Goal: Transaction & Acquisition: Purchase product/service

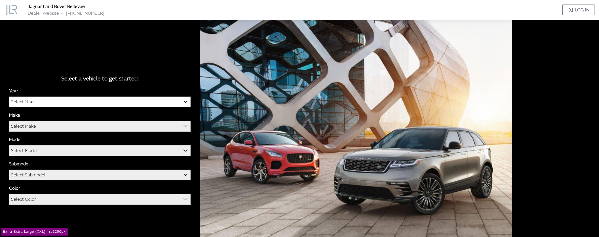
scroll to position [20, 0]
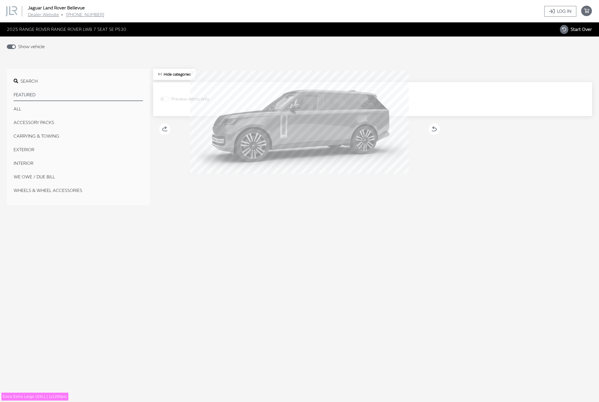
select select "43"
select select "66"
select select "1348"
select select "3885"
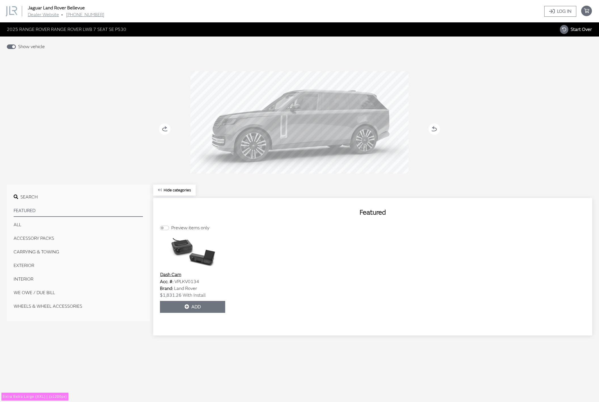
click at [580, 30] on span "Start Over" at bounding box center [580, 30] width 21 height 6
select select
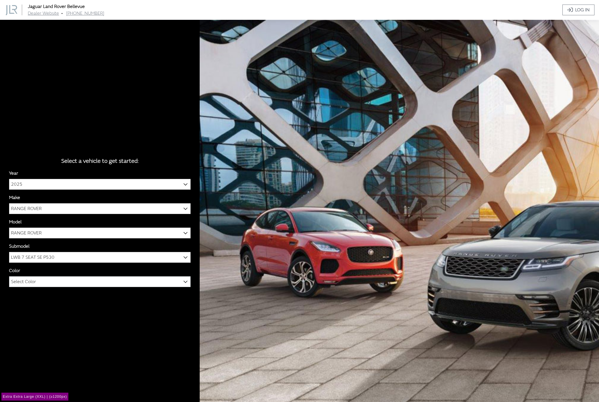
click at [23, 280] on span "Select Color" at bounding box center [23, 282] width 25 height 10
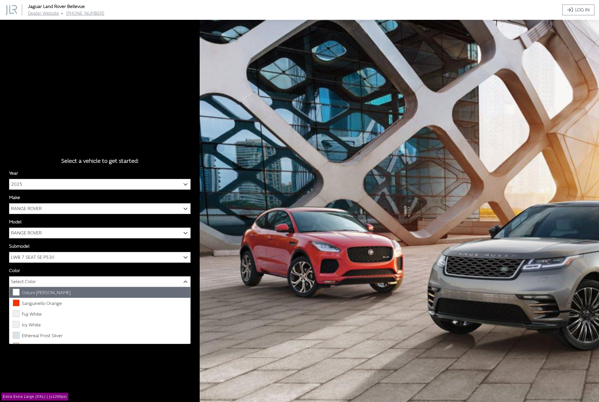
click at [129, 73] on div "Select a vehicle to get started: Year 2026 2025 2024 2023 2022 2021 2020 2019 2…" at bounding box center [299, 221] width 599 height 402
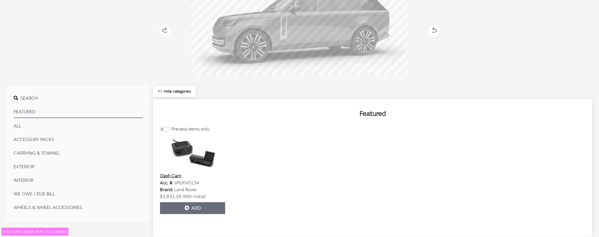
scroll to position [114, 0]
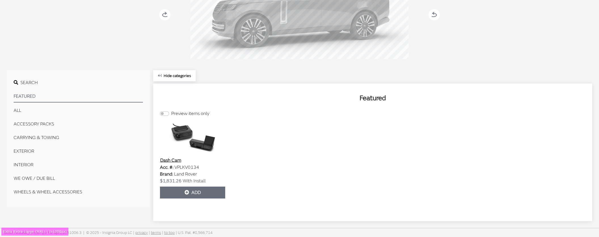
click at [24, 151] on button "EXTERIOR" at bounding box center [78, 151] width 129 height 11
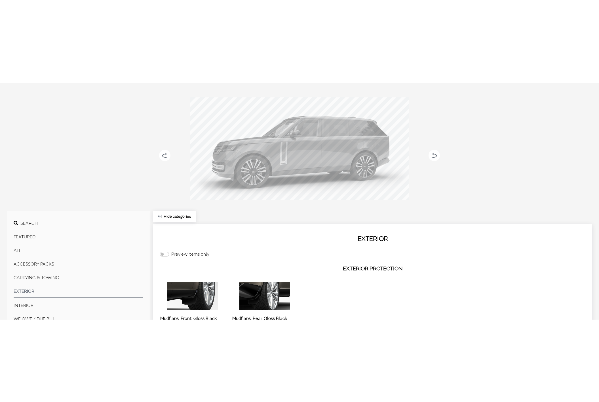
scroll to position [0, 0]
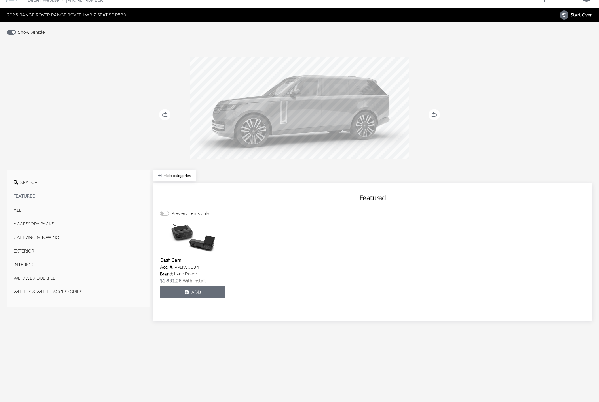
scroll to position [22, 0]
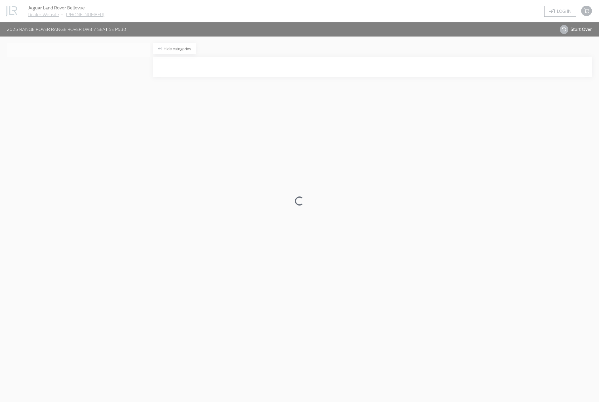
scroll to position [22, 0]
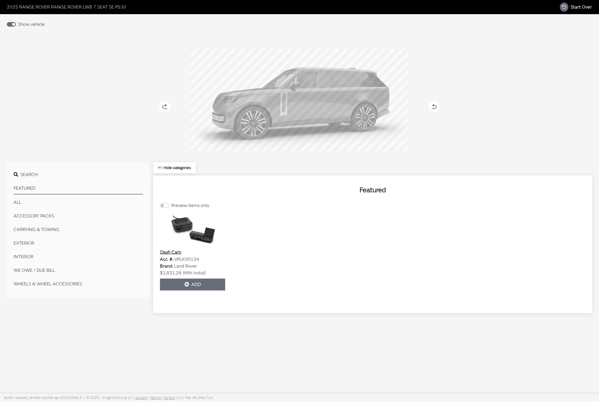
click at [24, 244] on button "EXTERIOR" at bounding box center [78, 243] width 129 height 11
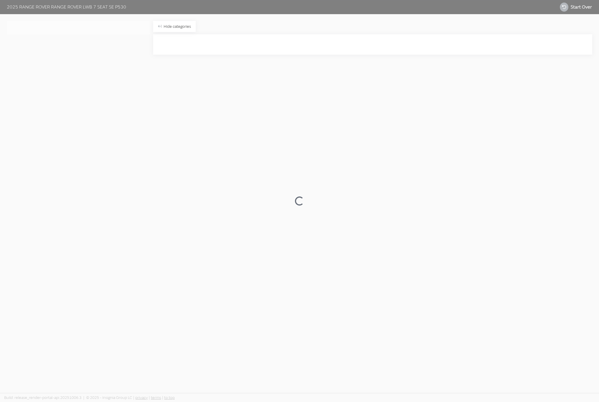
scroll to position [22, 0]
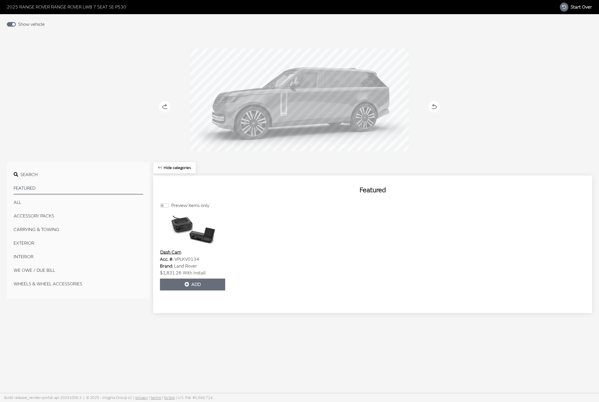
click at [164, 107] on circle at bounding box center [164, 106] width 11 height 11
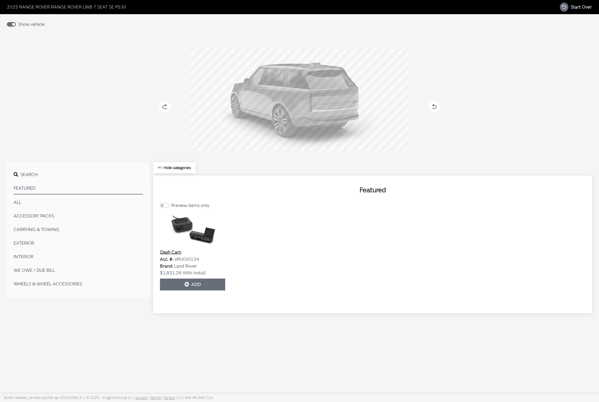
click at [167, 107] on icon at bounding box center [168, 107] width 4 height 5
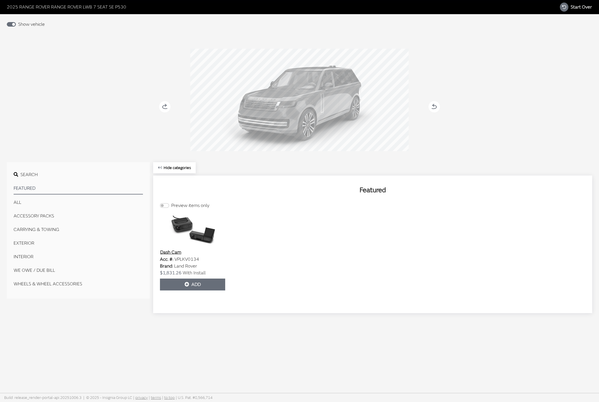
click at [167, 107] on icon at bounding box center [168, 107] width 4 height 5
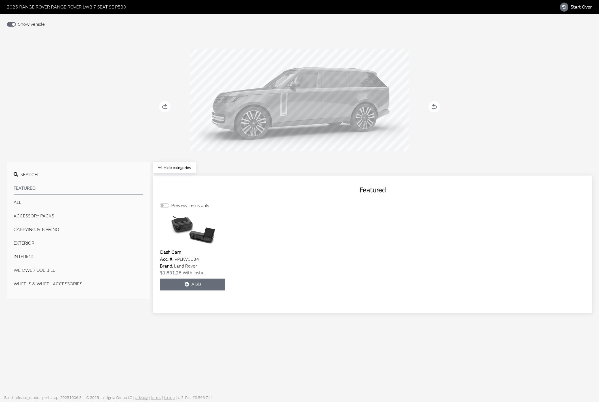
click at [167, 107] on icon at bounding box center [168, 107] width 4 height 5
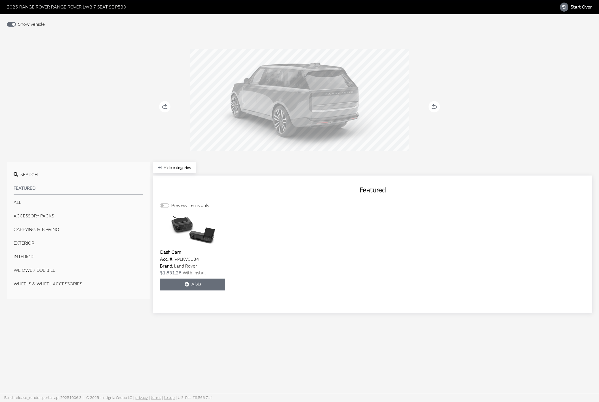
click at [167, 107] on icon at bounding box center [168, 107] width 4 height 5
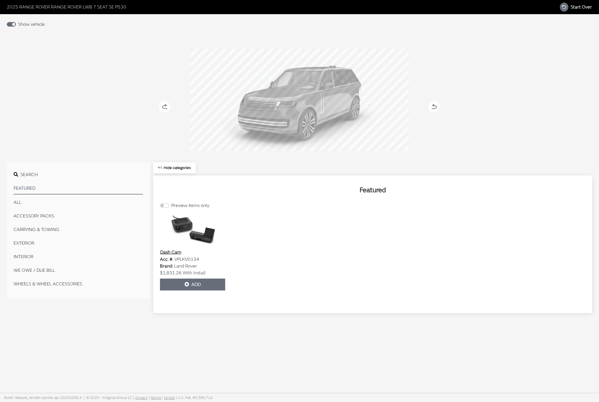
click at [167, 107] on icon at bounding box center [168, 107] width 4 height 5
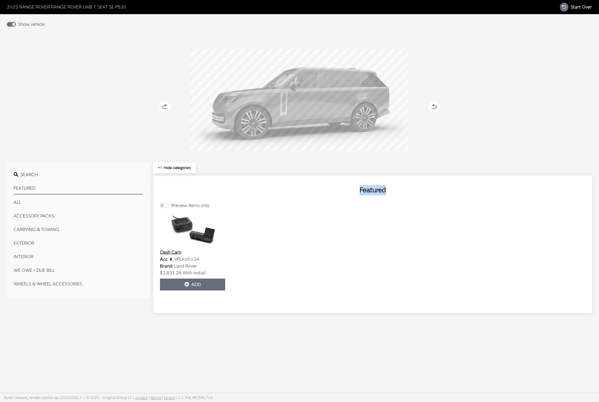
click at [167, 107] on icon at bounding box center [168, 107] width 4 height 5
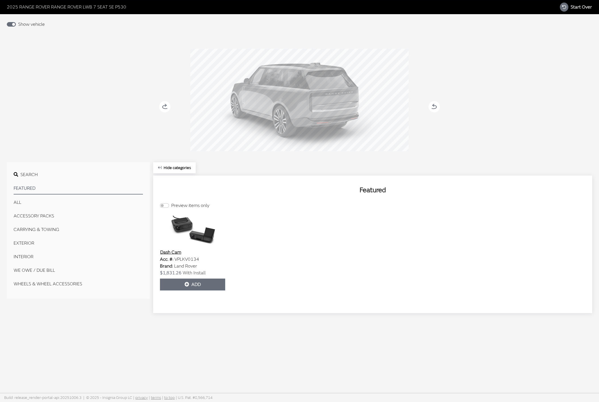
click at [167, 107] on icon at bounding box center [168, 107] width 4 height 5
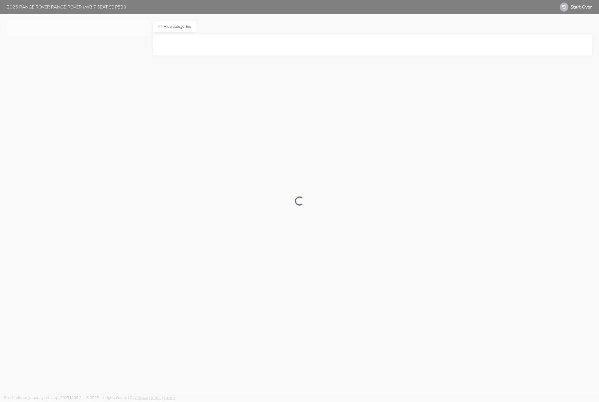
scroll to position [22, 0]
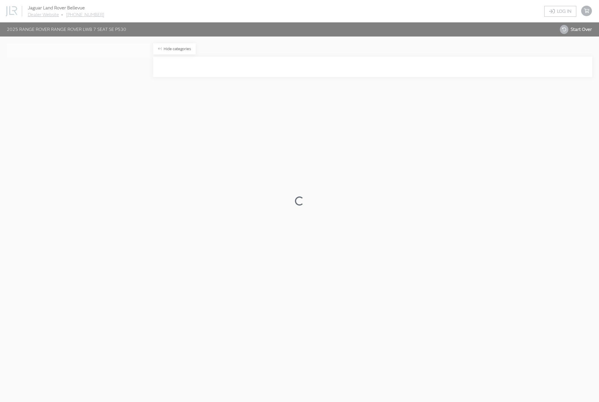
scroll to position [22, 0]
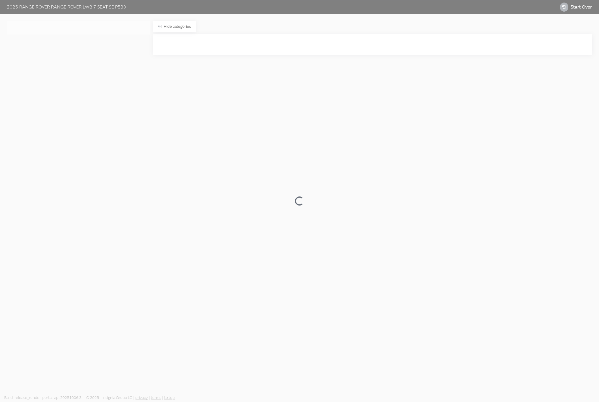
scroll to position [22, 0]
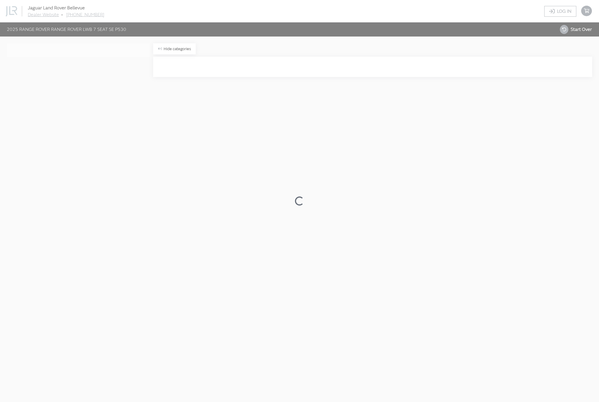
scroll to position [22, 0]
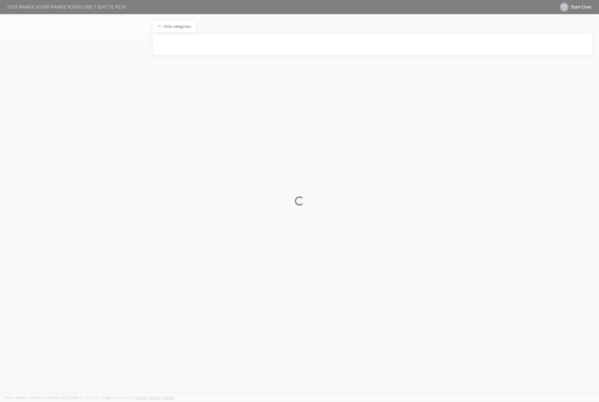
scroll to position [22, 0]
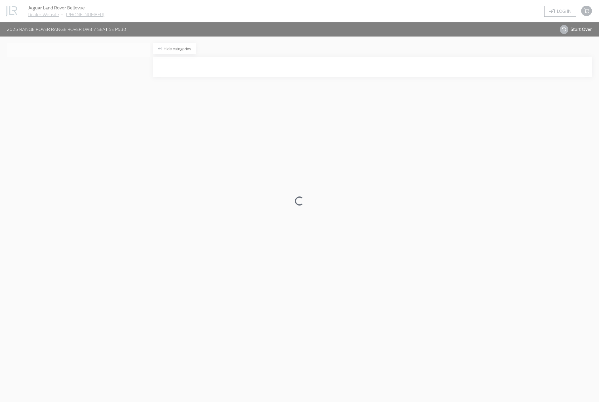
scroll to position [22, 0]
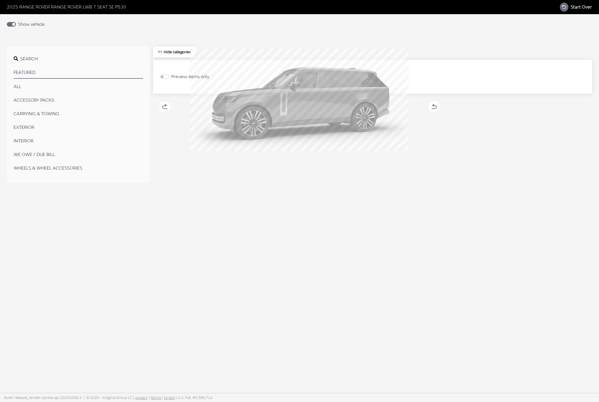
scroll to position [22, 0]
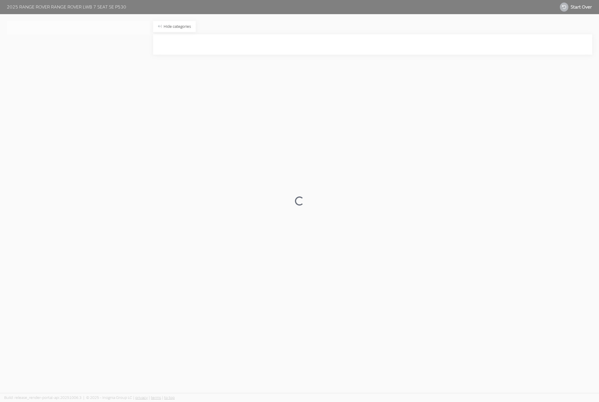
scroll to position [22, 0]
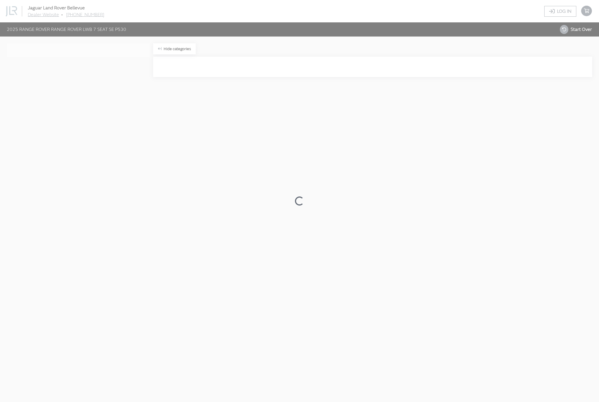
scroll to position [22, 0]
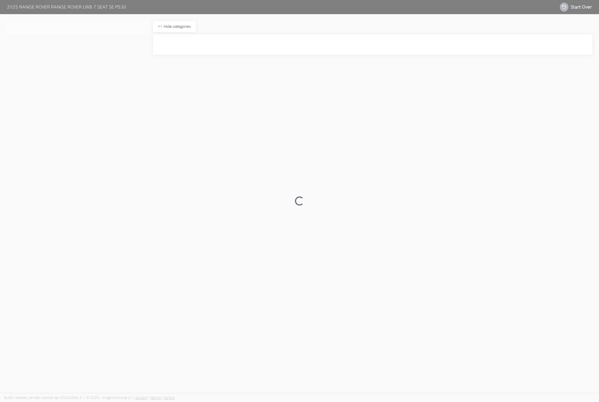
scroll to position [22, 0]
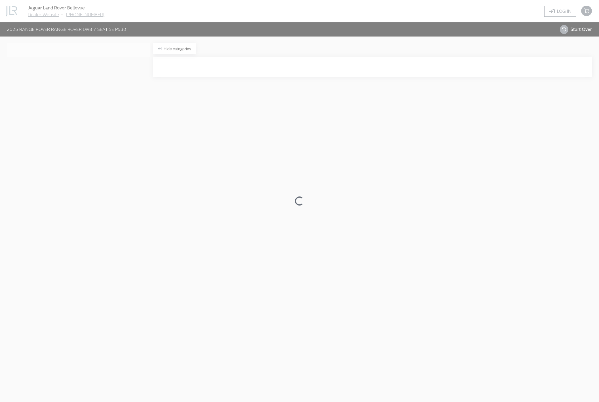
scroll to position [22, 0]
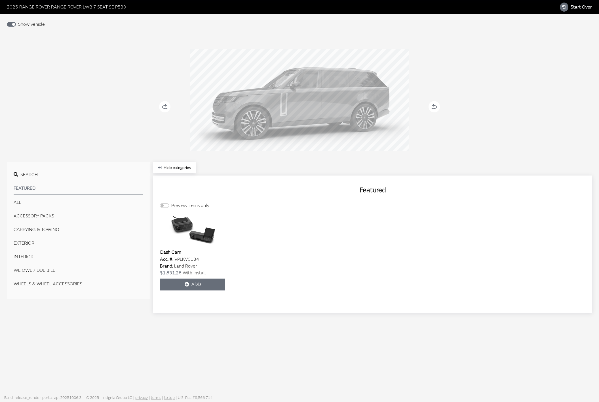
click at [330, 41] on div "Ostuni Pearl White Sanguinello Orange Fuji White Icy White Ethereal Frost Silve…" at bounding box center [299, 95] width 374 height 116
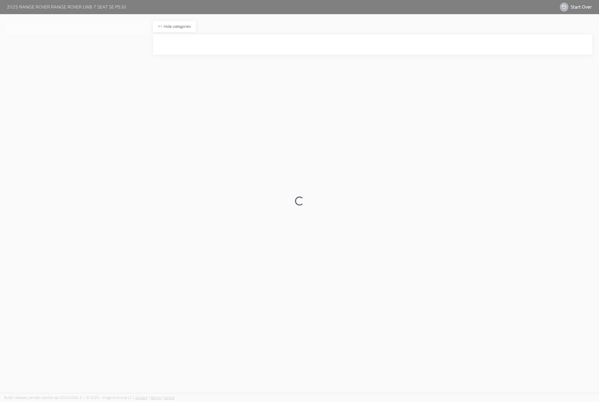
scroll to position [22, 0]
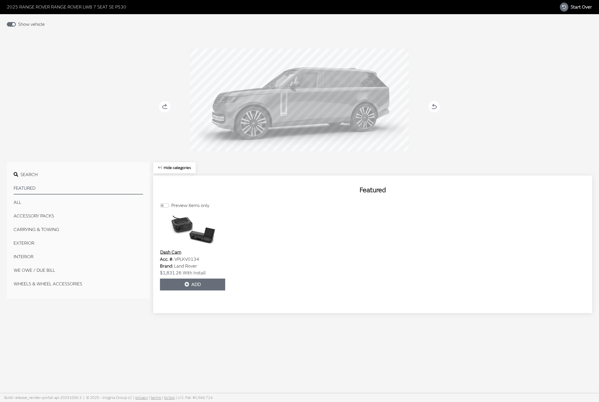
click at [82, 82] on div "Ostuni [PERSON_NAME] Sanguinello Orange Fuji White Icy White Ethereal Frost Sil…" at bounding box center [299, 95] width 592 height 116
